Goal: Information Seeking & Learning: Learn about a topic

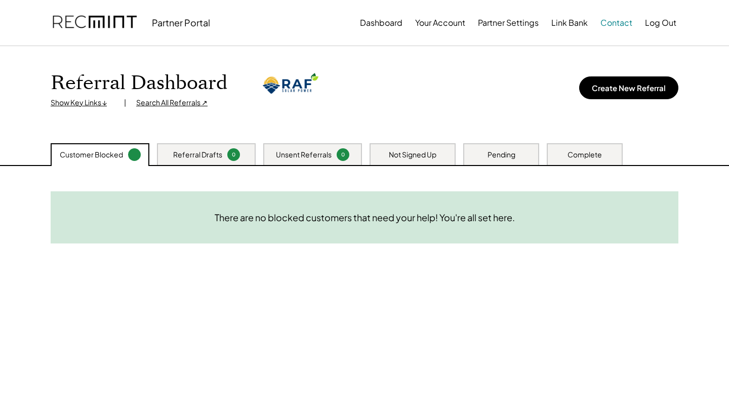
click at [621, 22] on button "Contact" at bounding box center [616, 23] width 32 height 20
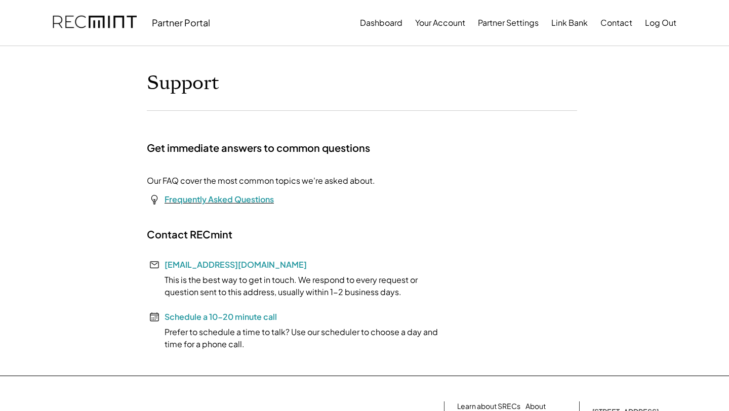
click at [228, 203] on font "Frequently Asked Questions" at bounding box center [219, 199] width 109 height 11
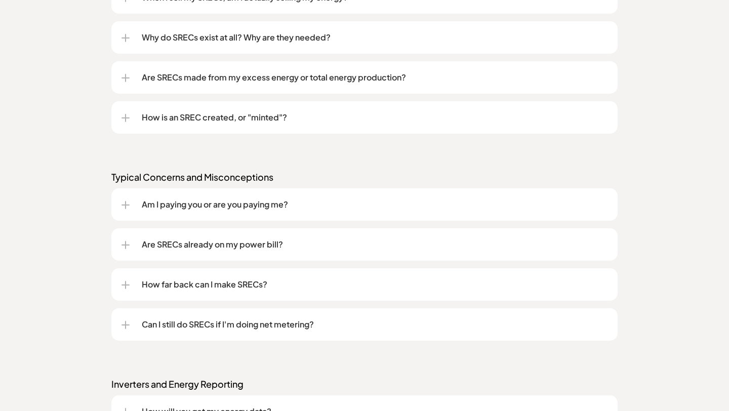
scroll to position [949, 0]
click at [130, 204] on div "Am I paying you or are you paying me?" at bounding box center [365, 205] width 486 height 32
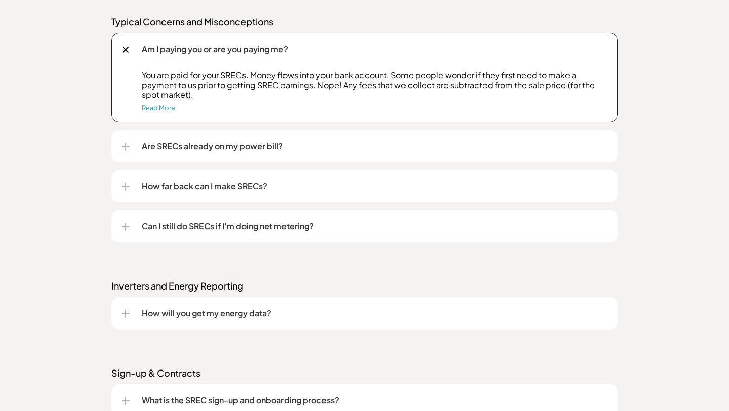
scroll to position [1108, 0]
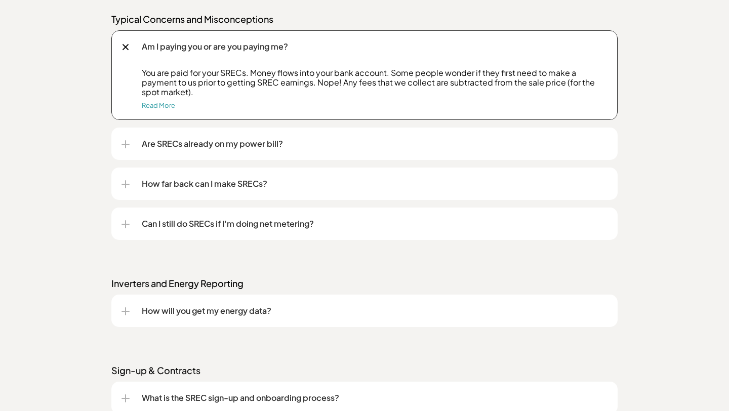
click at [132, 229] on div "Can I still do SRECs if I'm doing net metering?" at bounding box center [365, 224] width 486 height 32
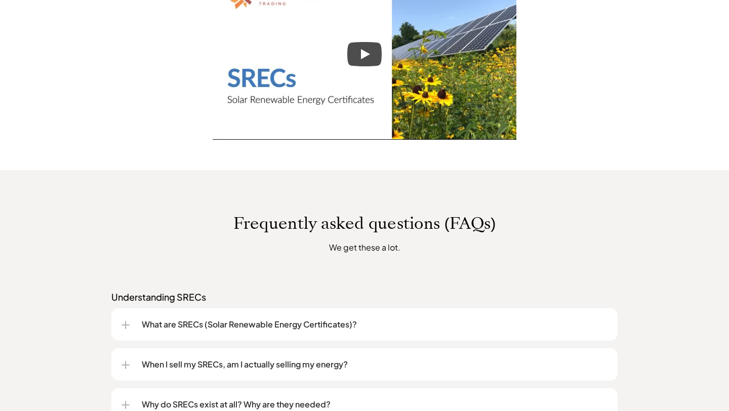
scroll to position [585, 0]
